Goal: Task Accomplishment & Management: Use online tool/utility

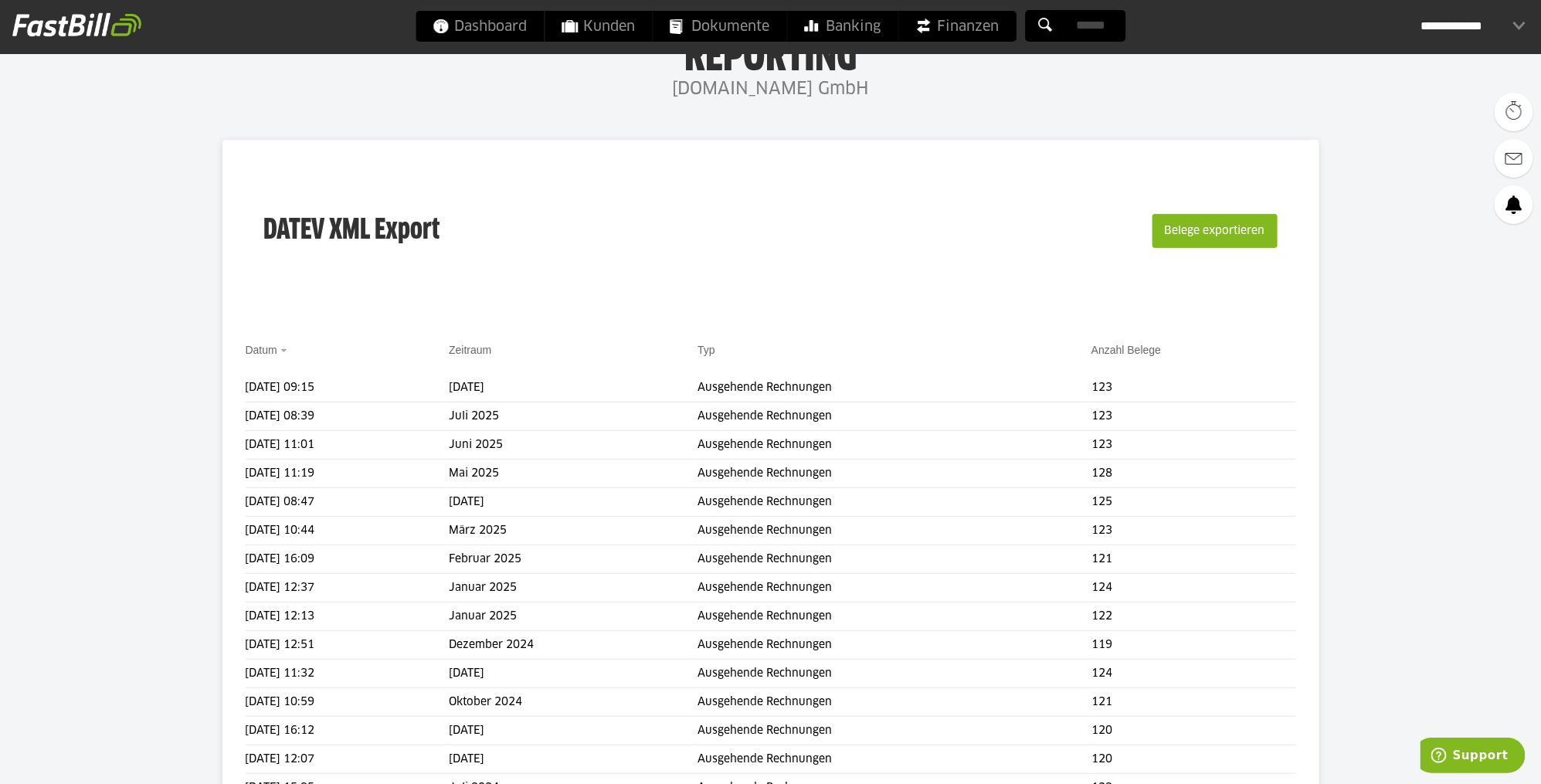
scroll to position [85, 0]
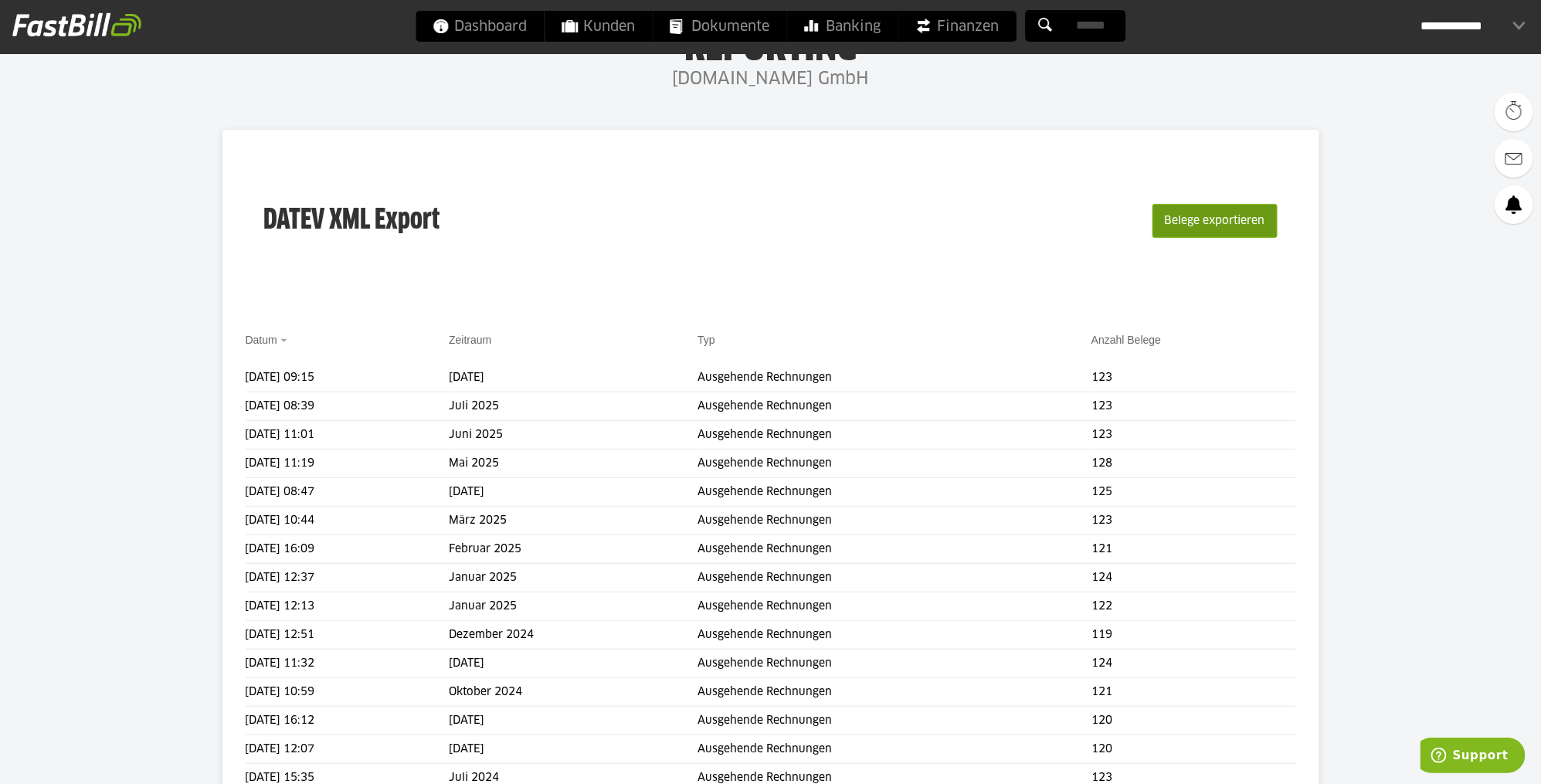
click at [1177, 222] on button "Belege exportieren" at bounding box center [1215, 220] width 126 height 34
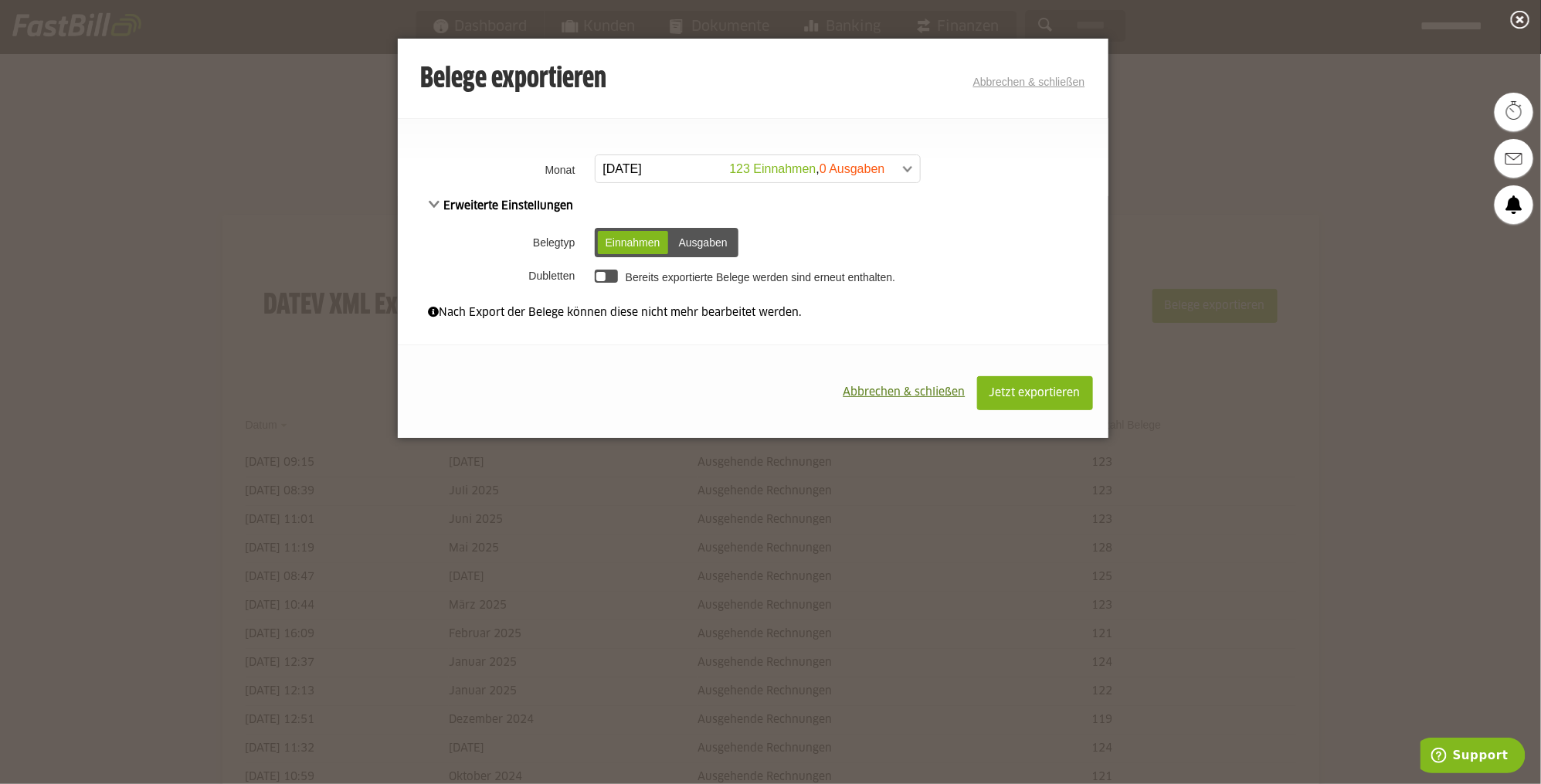
click at [612, 274] on div at bounding box center [607, 276] width 24 height 13
click at [1003, 392] on span "Jetzt exportieren" at bounding box center [1036, 393] width 91 height 11
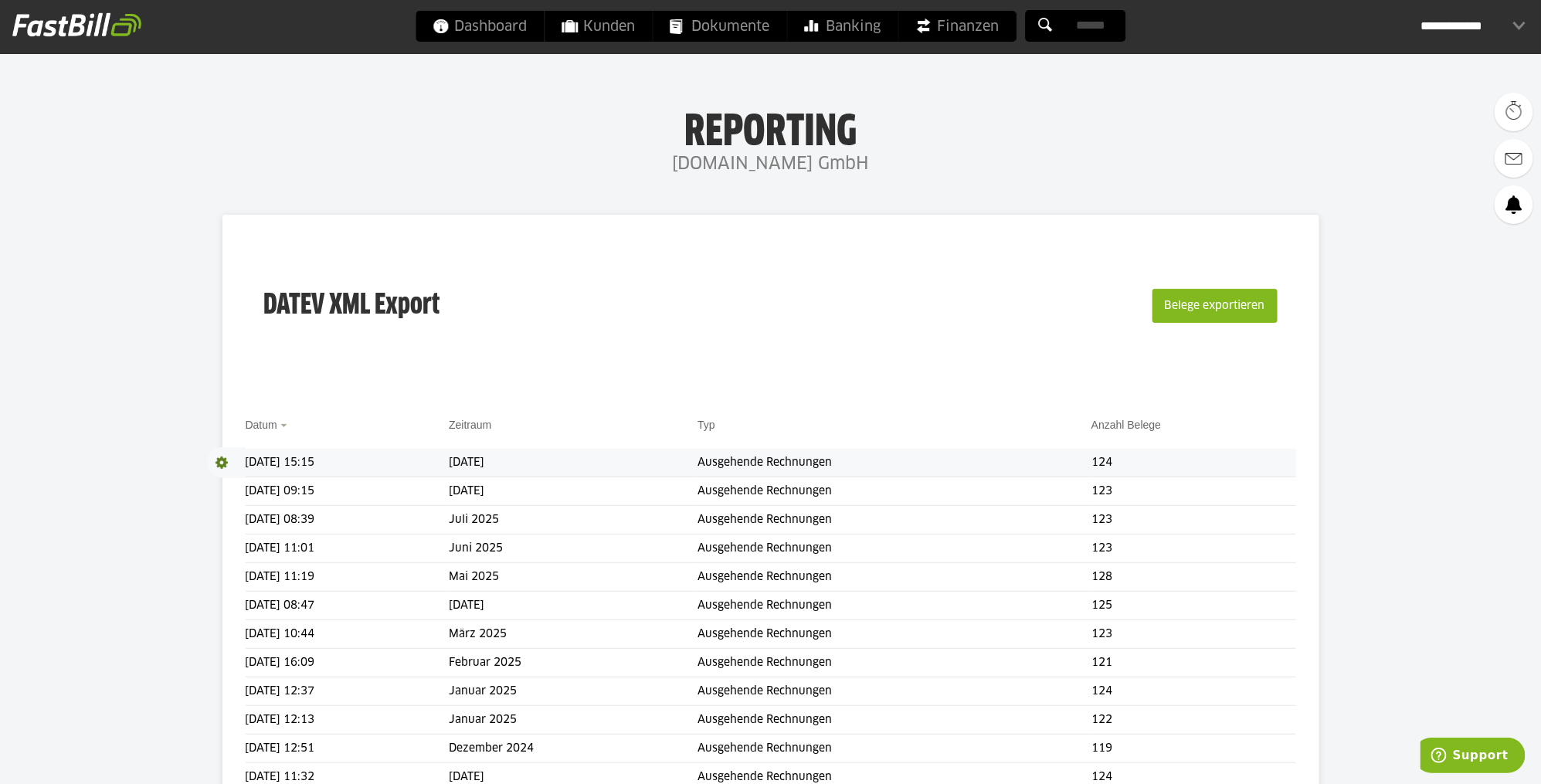
click at [222, 460] on span at bounding box center [227, 462] width 39 height 31
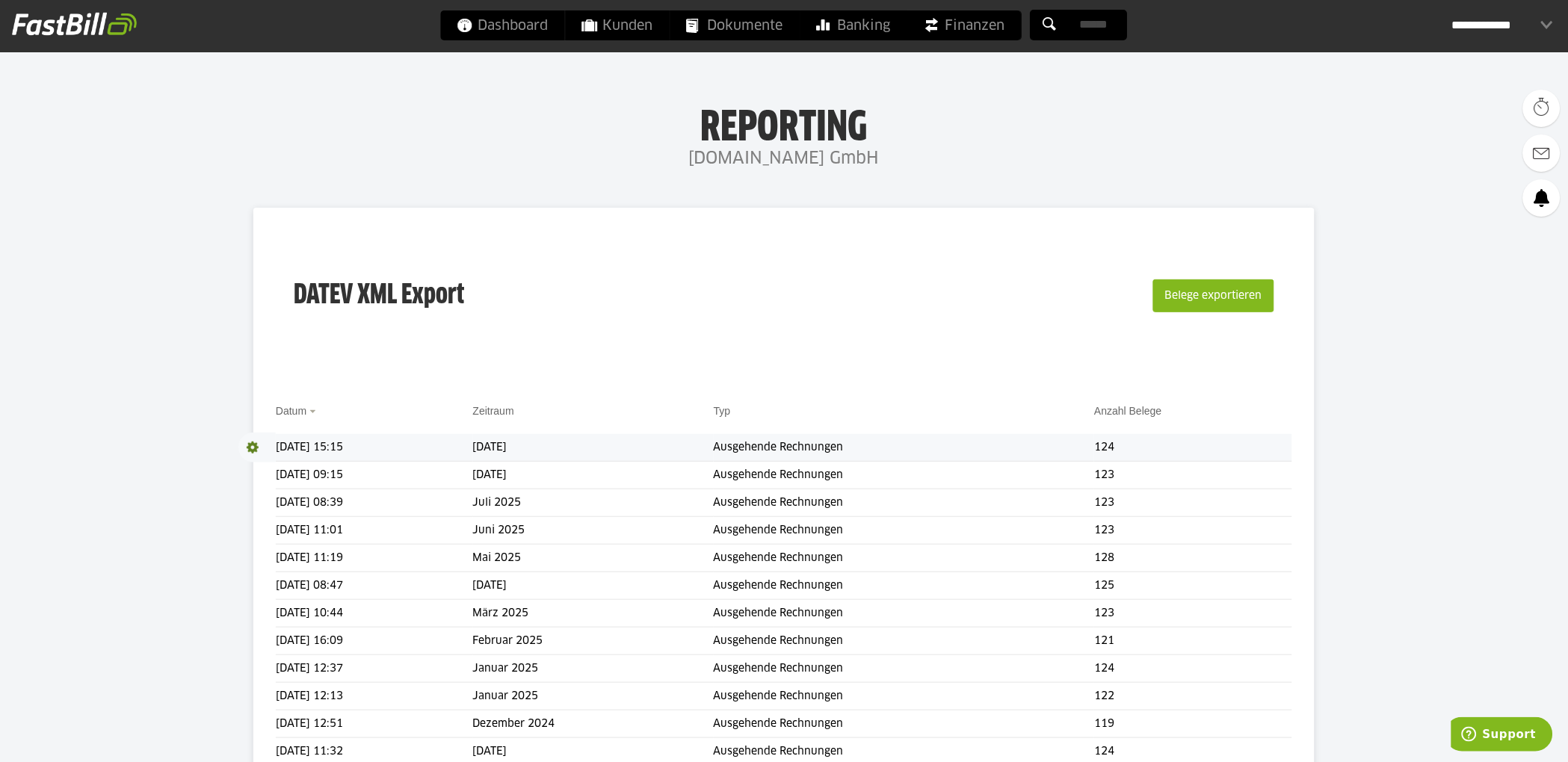
click at [253, 445] on span "Download" at bounding box center [257, 447] width 38 height 30
click at [270, 467] on link "Download" at bounding box center [278, 467] width 80 height 17
click at [1491, 25] on div "**********" at bounding box center [1502, 25] width 101 height 30
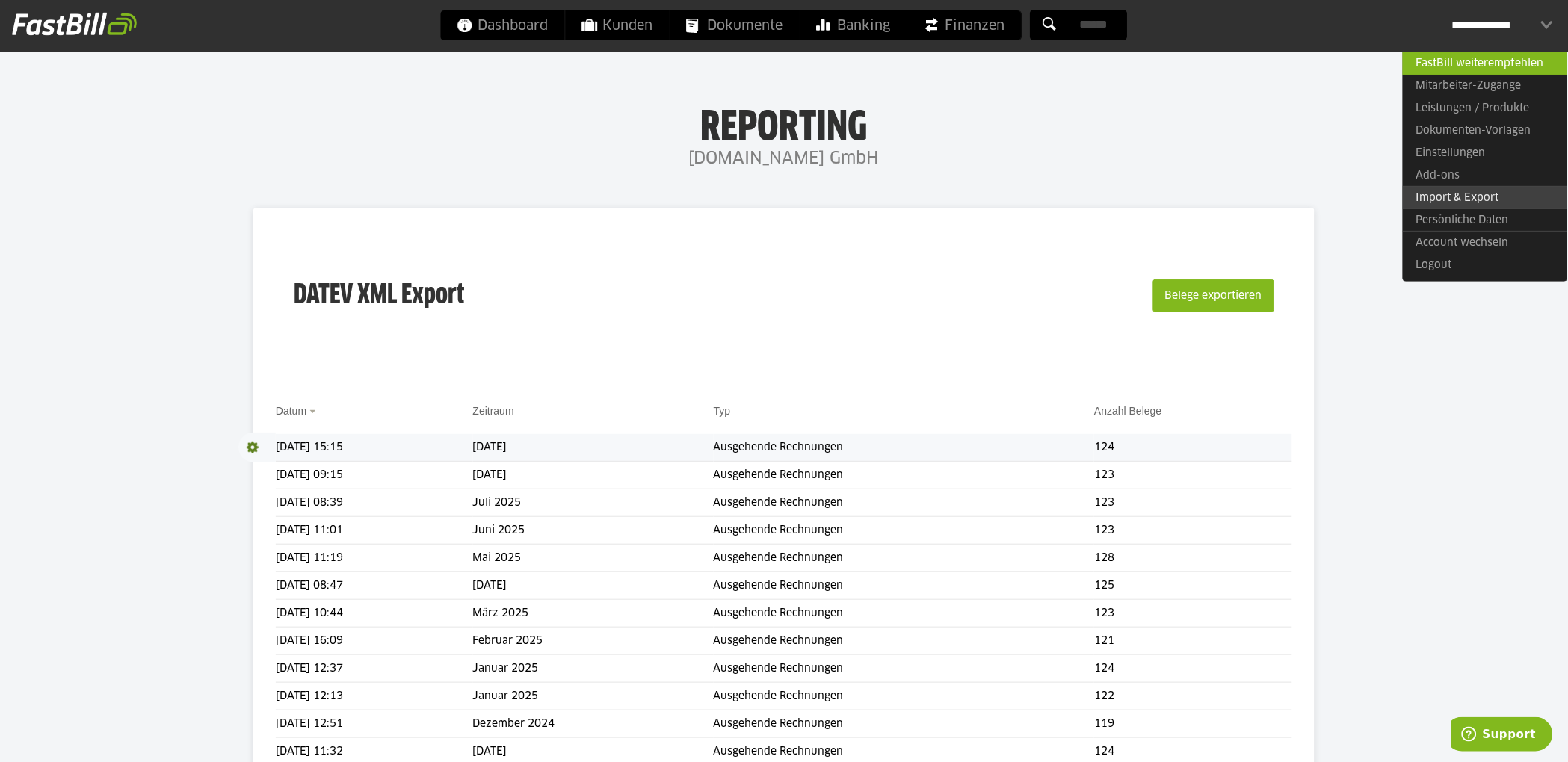
click at [1437, 196] on link "Import & Export" at bounding box center [1484, 198] width 165 height 23
